Goal: Task Accomplishment & Management: Understand process/instructions

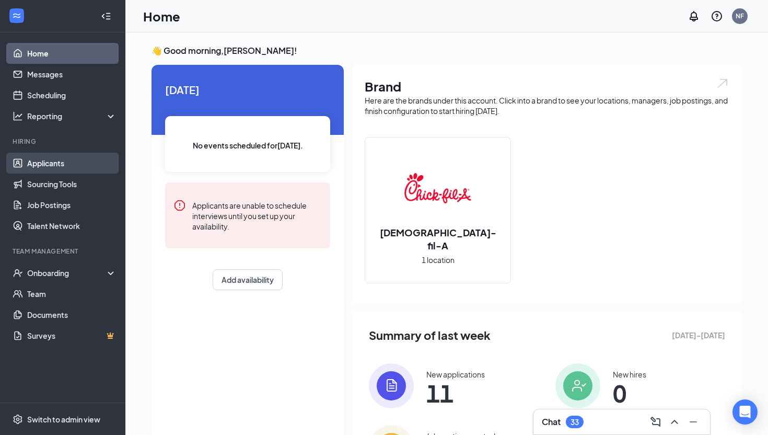
click at [56, 163] on link "Applicants" at bounding box center [71, 163] width 89 height 21
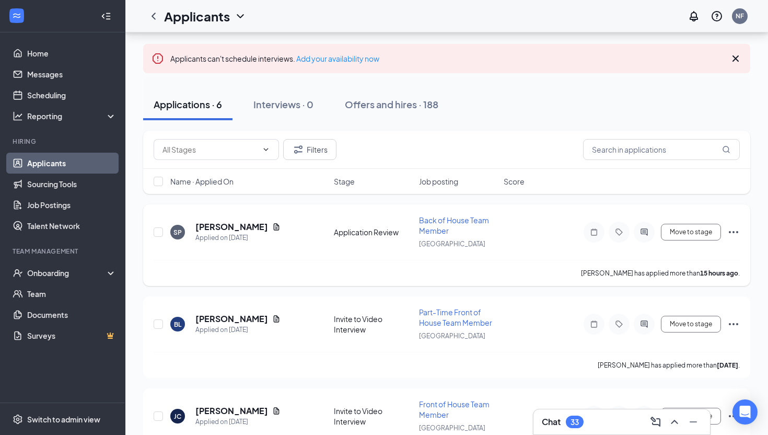
scroll to position [51, 0]
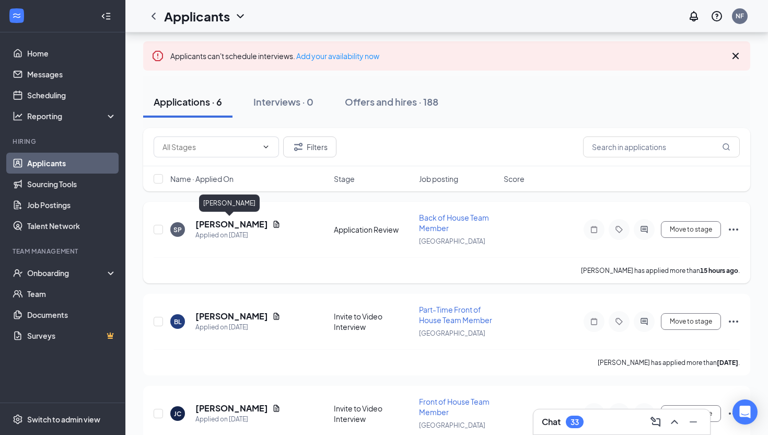
click at [228, 225] on h5 "[PERSON_NAME]" at bounding box center [231, 223] width 73 height 11
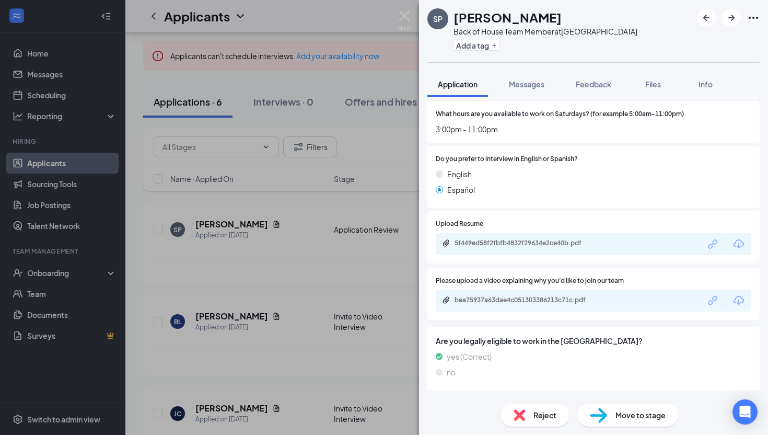
scroll to position [582, 0]
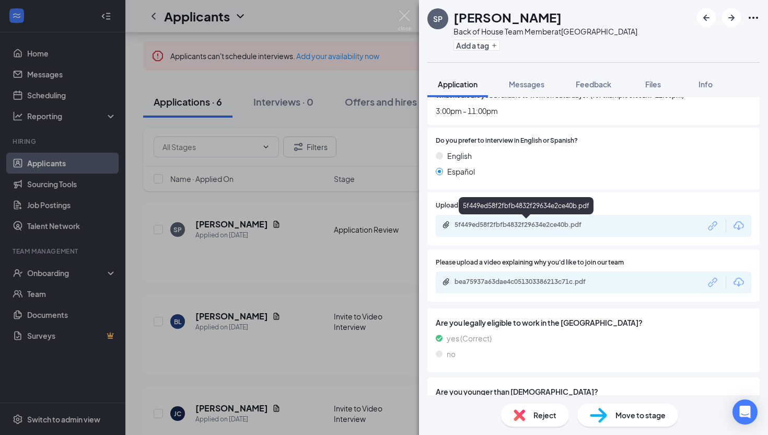
click at [491, 226] on div "5f449ed58f2fbfb4832f29634e2ce40b.pdf" at bounding box center [527, 224] width 146 height 8
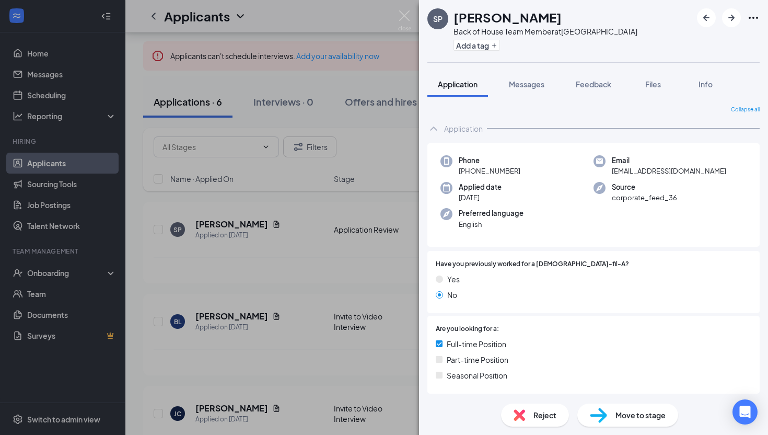
scroll to position [17, 0]
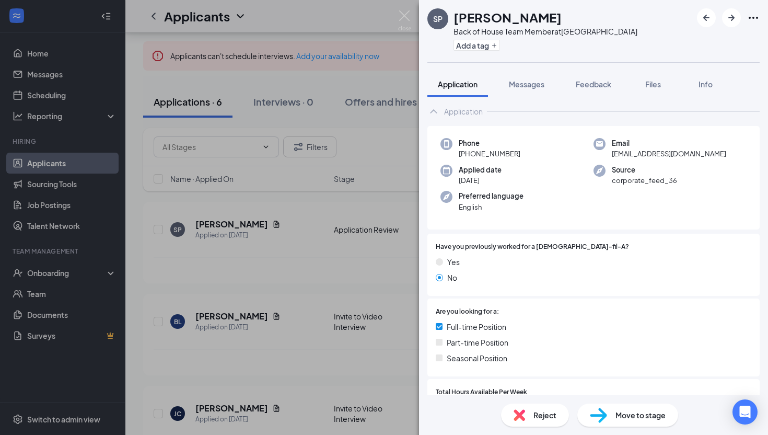
click at [84, 250] on div "SP [PERSON_NAME] Back of House Team Member at [GEOGRAPHIC_DATA] Add a tag Appli…" at bounding box center [384, 217] width 768 height 435
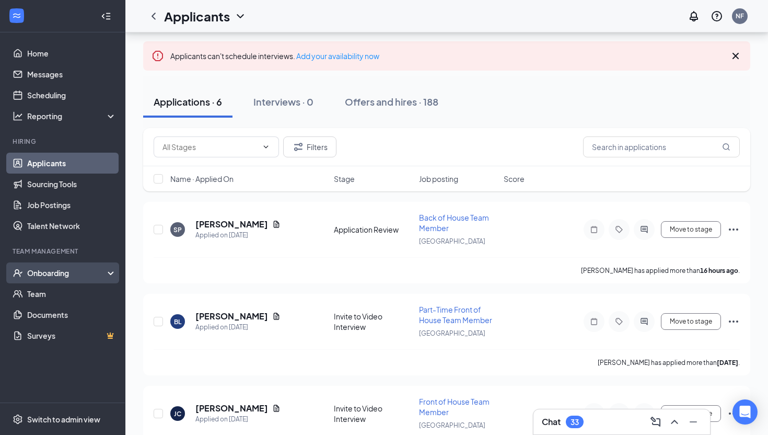
click at [65, 282] on div "Onboarding" at bounding box center [62, 272] width 125 height 21
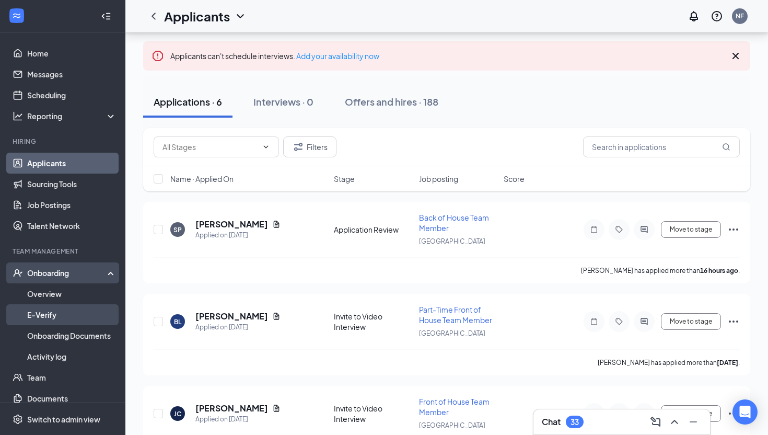
click at [57, 306] on link "E-Verify" at bounding box center [71, 314] width 89 height 21
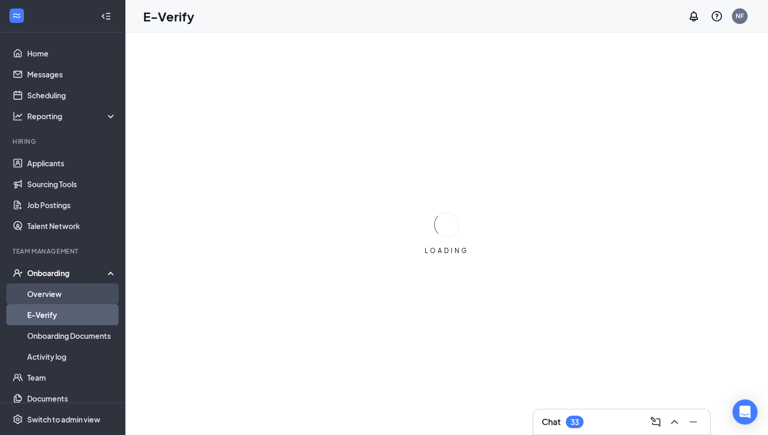
click at [57, 295] on link "Overview" at bounding box center [71, 293] width 89 height 21
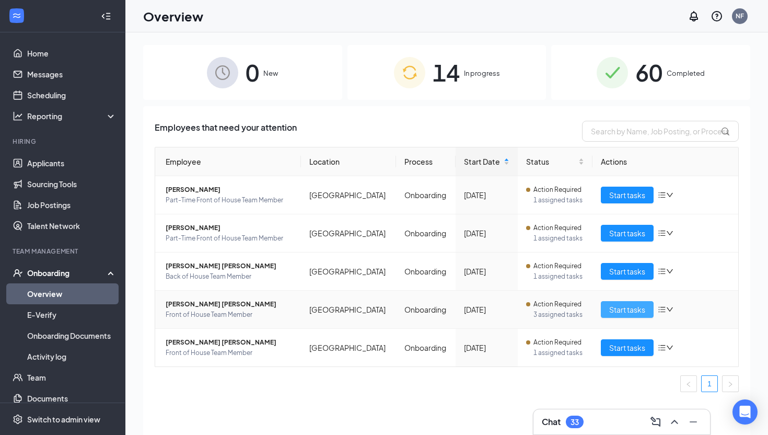
click at [622, 306] on span "Start tasks" at bounding box center [627, 308] width 36 height 11
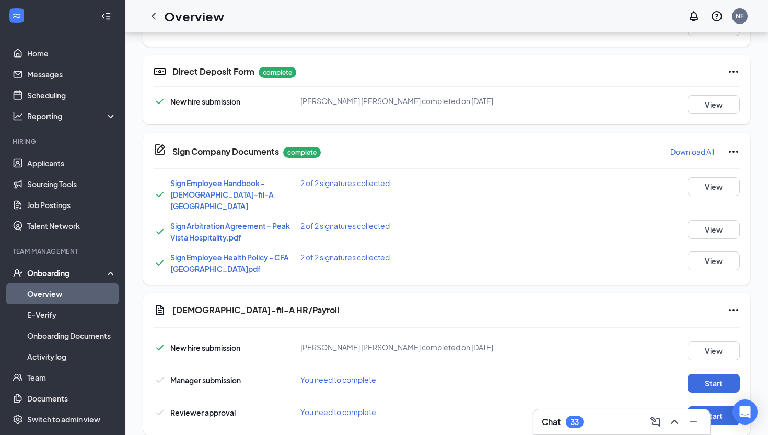
scroll to position [415, 0]
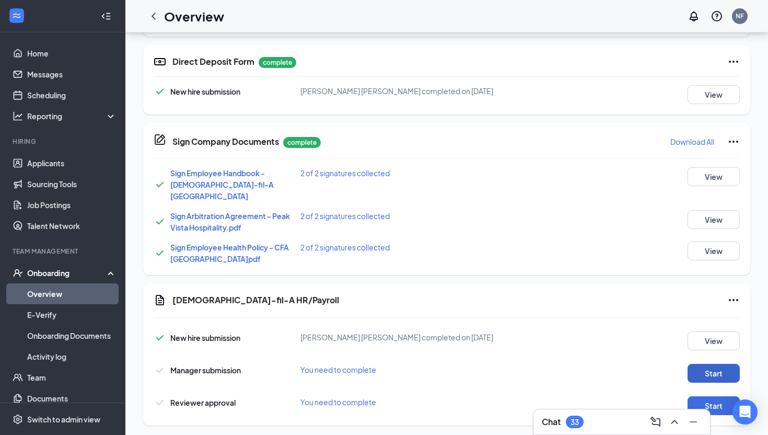
click at [708, 364] on button "Start" at bounding box center [713, 373] width 52 height 19
click at [713, 396] on button "Start" at bounding box center [713, 405] width 52 height 19
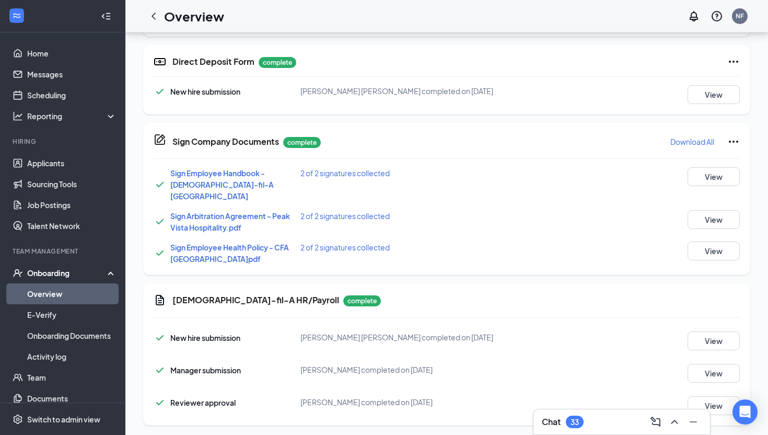
click at [41, 297] on link "Overview" at bounding box center [71, 293] width 89 height 21
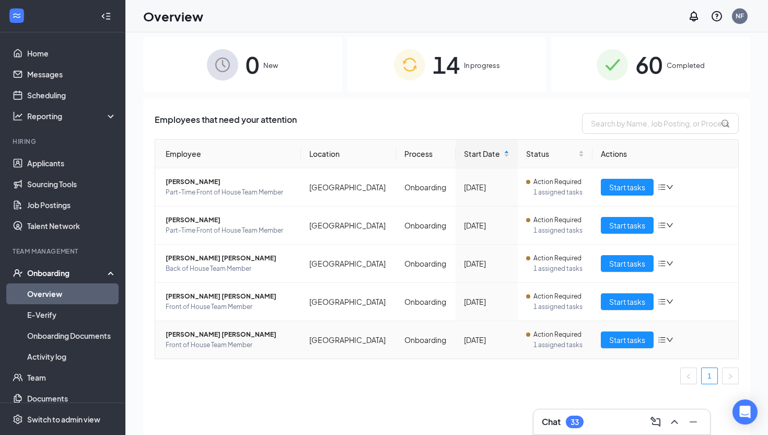
scroll to position [5, 0]
